Goal: Task Accomplishment & Management: Manage account settings

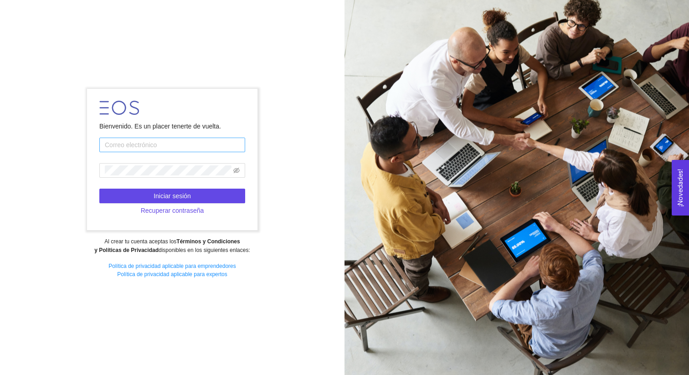
click at [213, 146] on input "text" at bounding box center [172, 145] width 146 height 15
type input "[PERSON_NAME][EMAIL_ADDRESS][DOMAIN_NAME]"
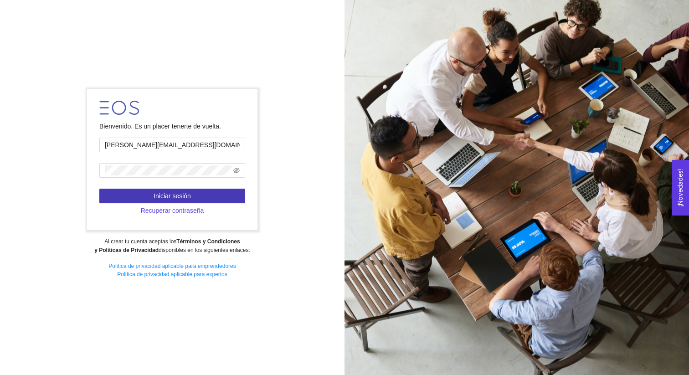
click at [195, 197] on button "Iniciar sesión" at bounding box center [172, 196] width 146 height 15
